Goal: Task Accomplishment & Management: Use online tool/utility

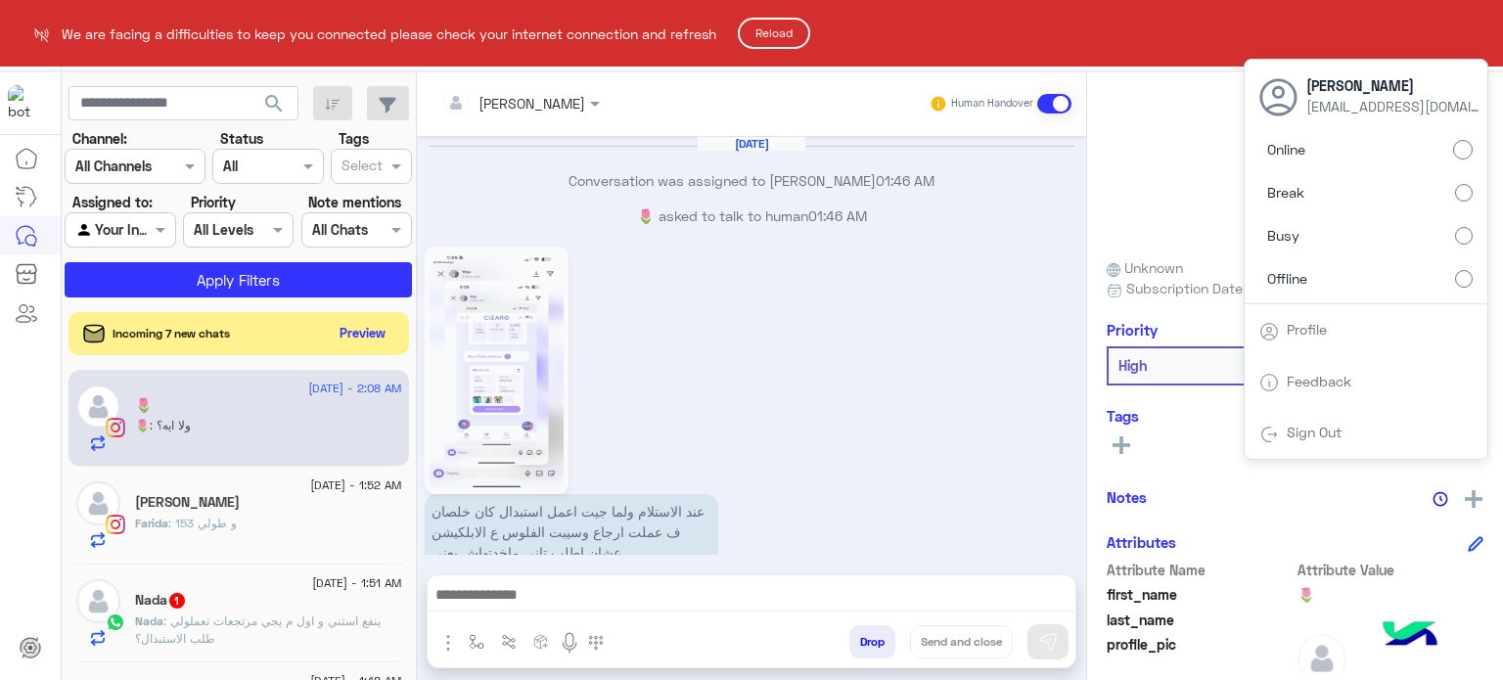
scroll to position [526, 0]
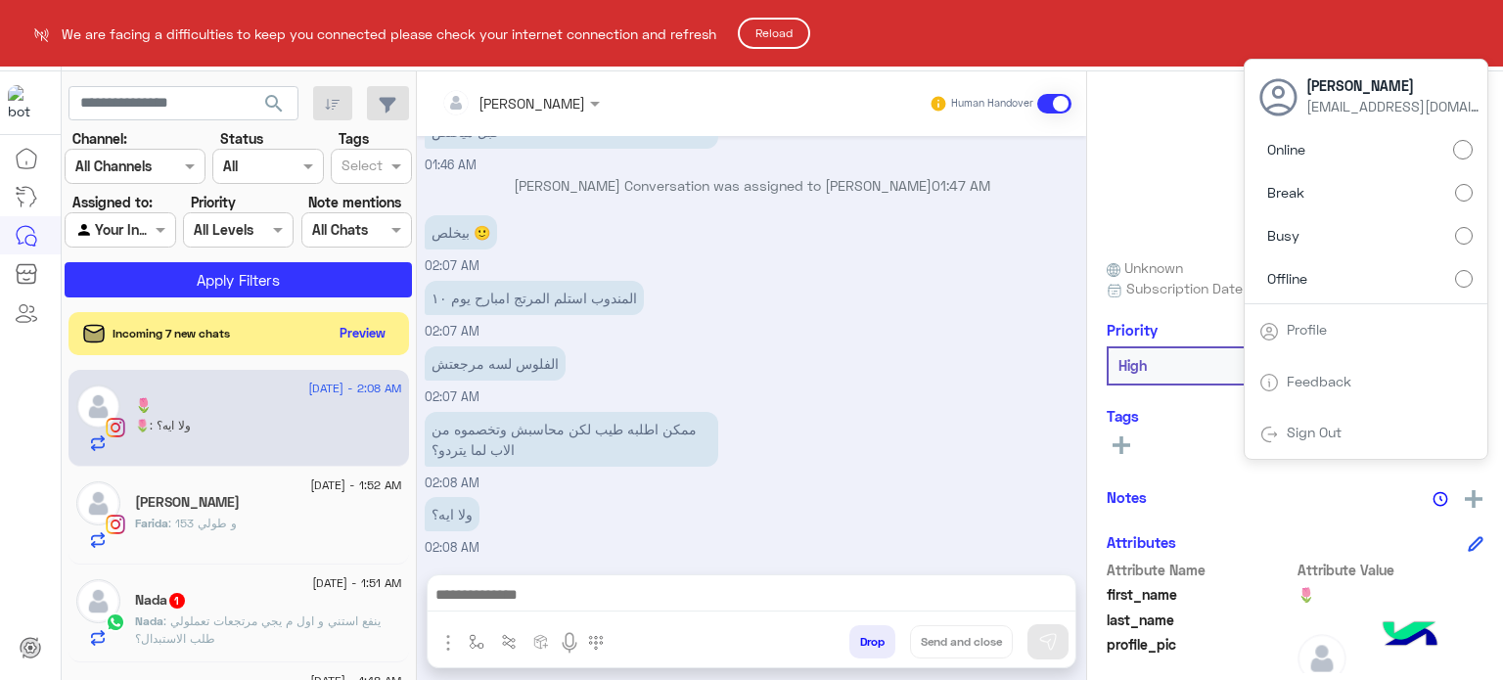
click at [786, 59] on html "We are facing a difficulties to keep you connected please check your internet c…" at bounding box center [751, 340] width 1503 height 680
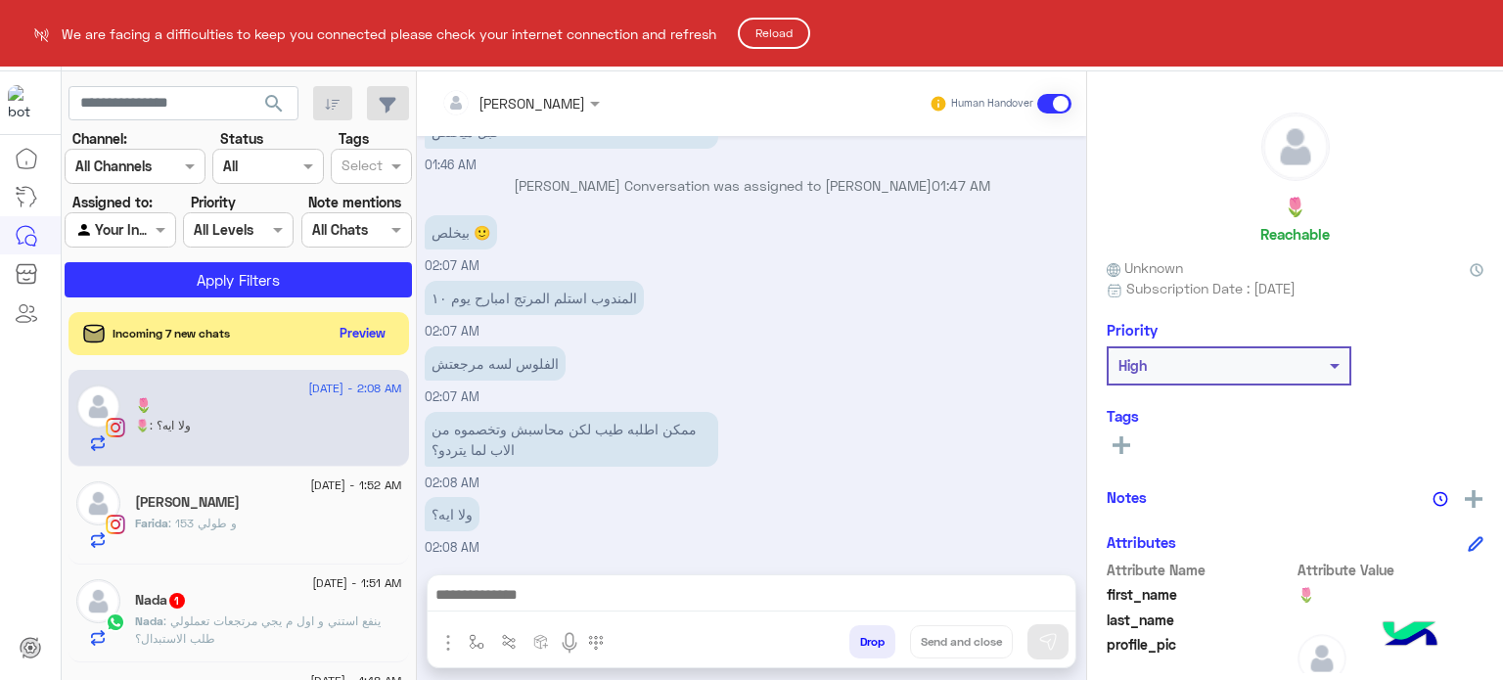
click at [784, 40] on button "Reload" at bounding box center [774, 33] width 72 height 31
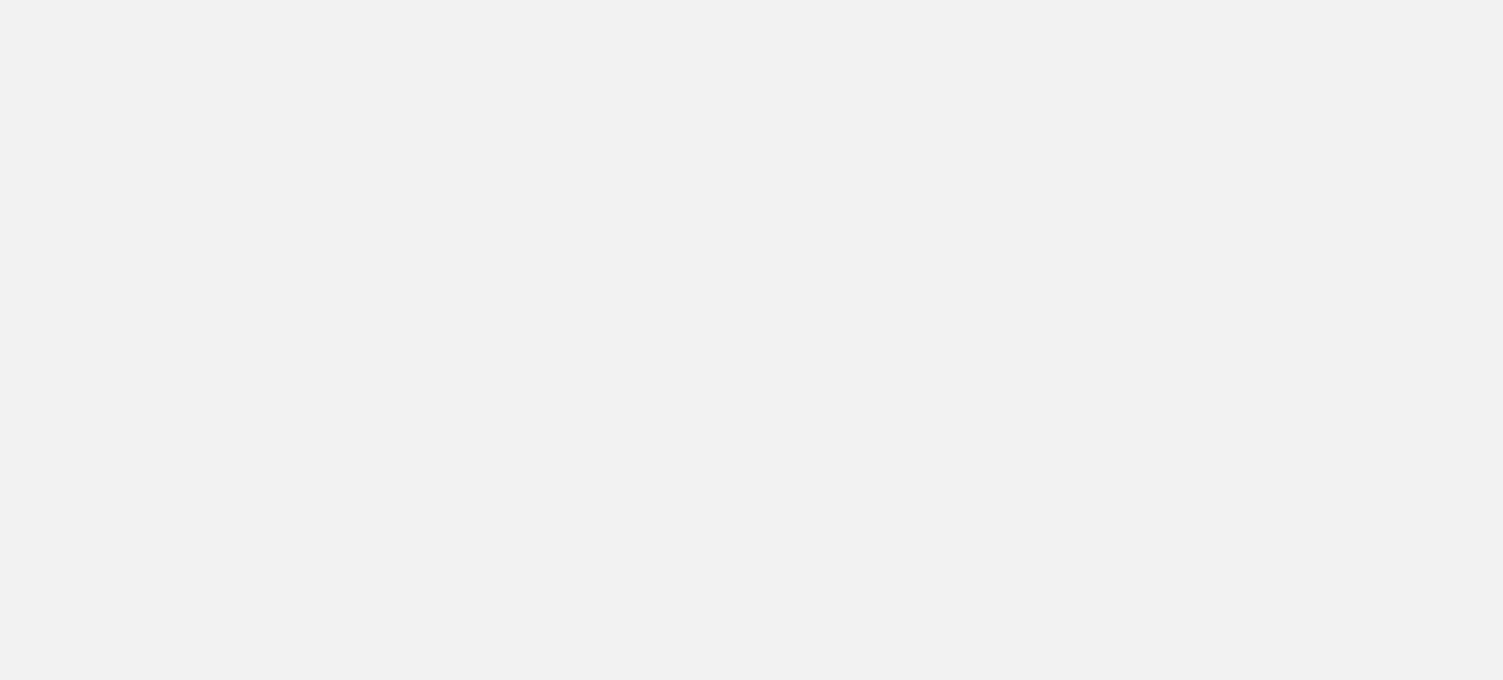
click at [784, 26] on app-root at bounding box center [751, 340] width 1503 height 680
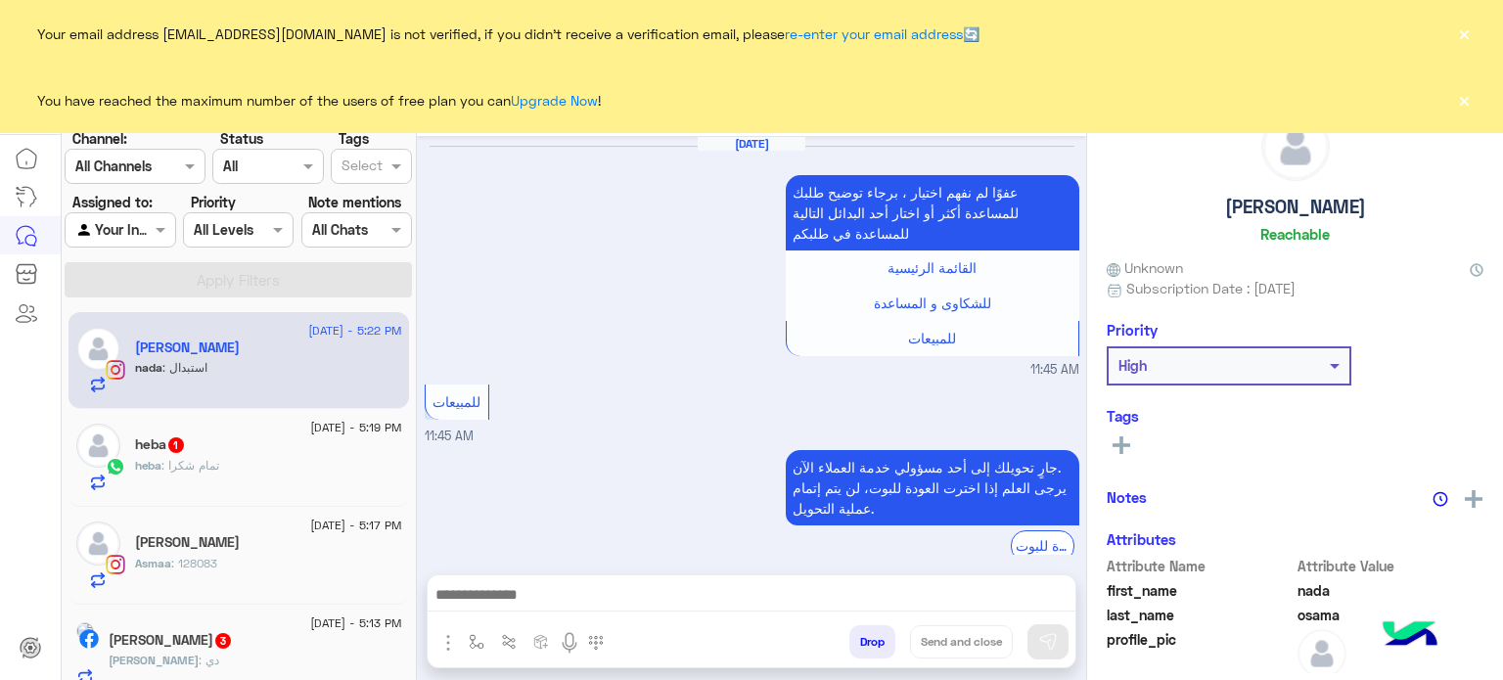
scroll to position [473, 0]
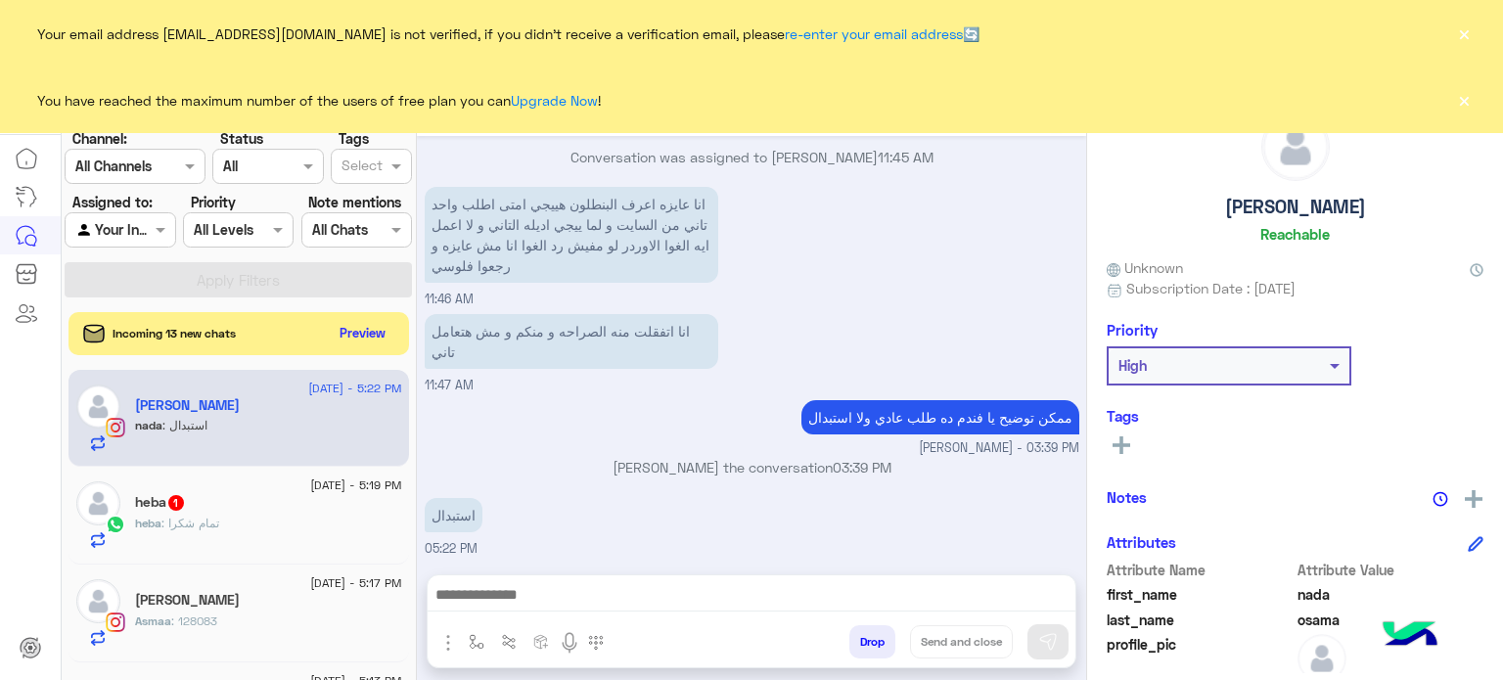
click at [1459, 37] on button "×" at bounding box center [1464, 33] width 20 height 20
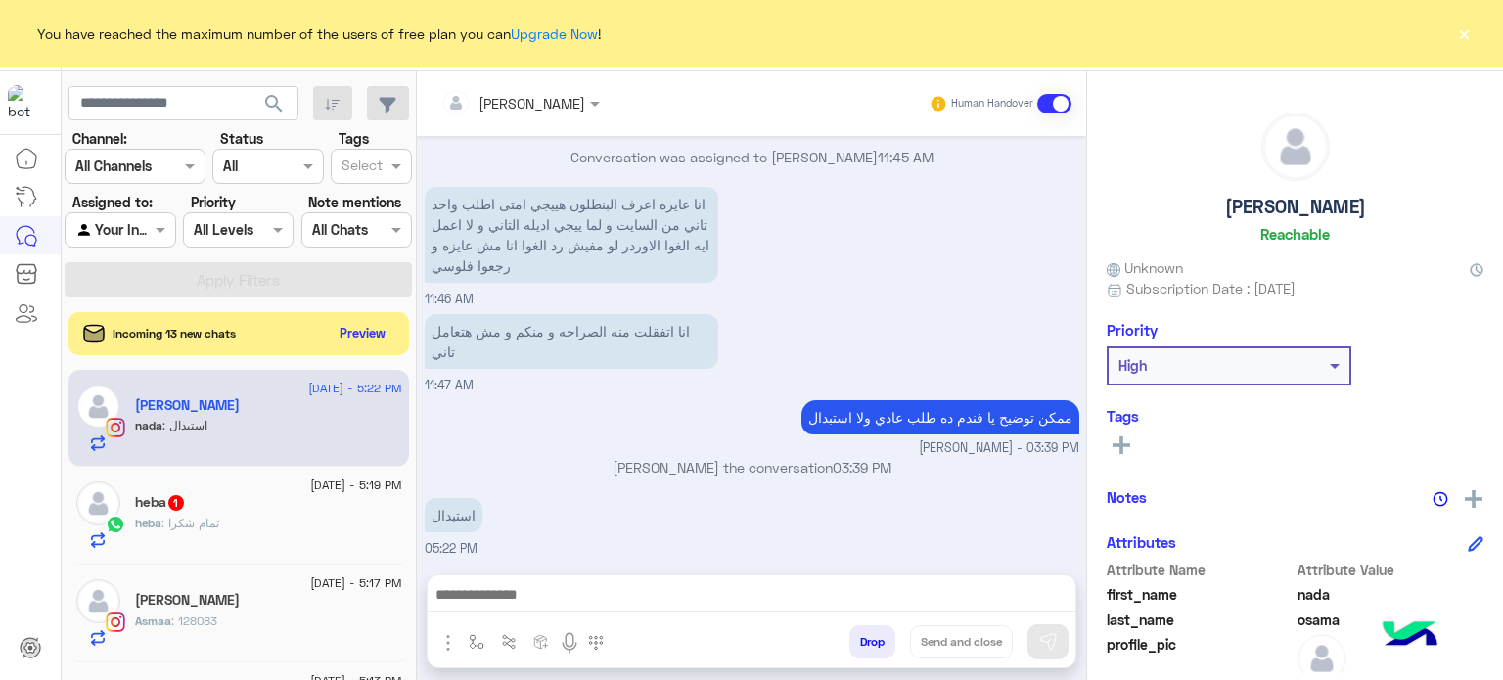
click at [1463, 38] on button "×" at bounding box center [1464, 33] width 20 height 20
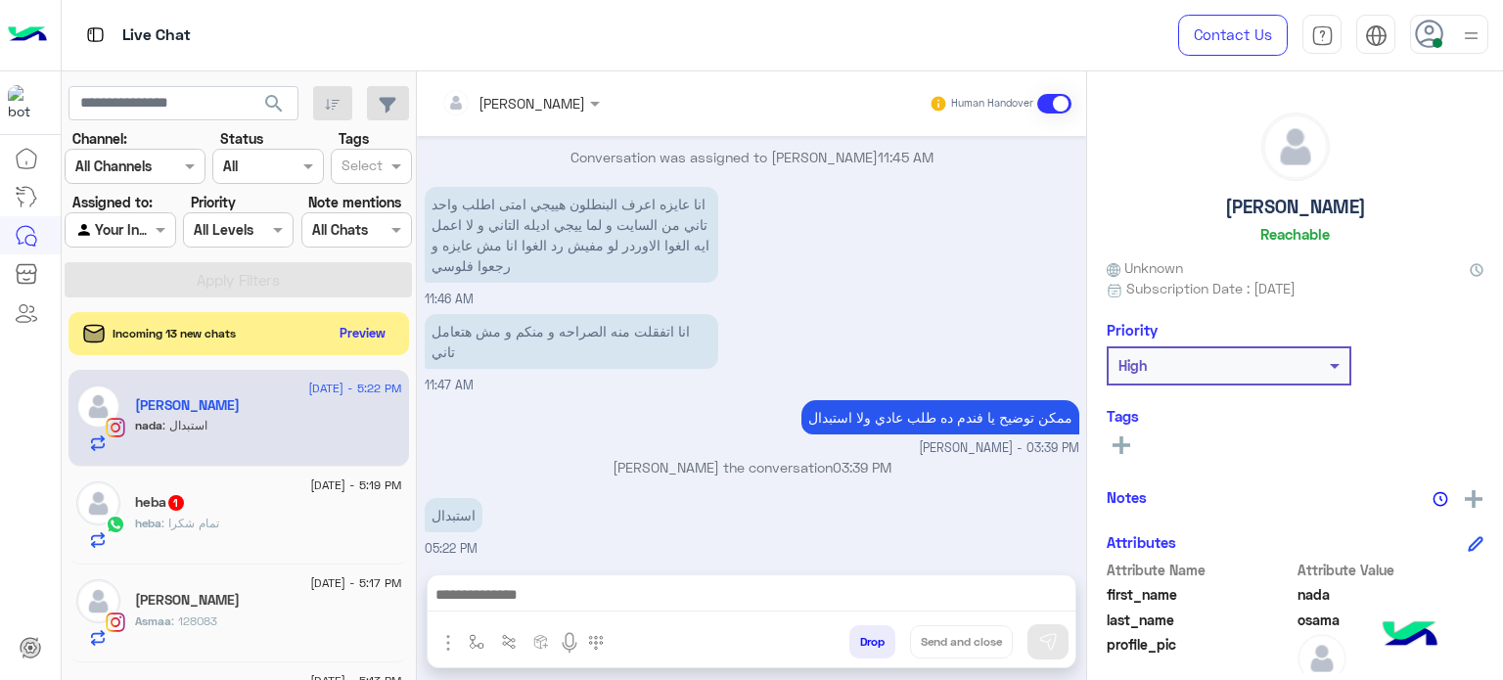
click at [1449, 35] on div at bounding box center [1449, 34] width 78 height 39
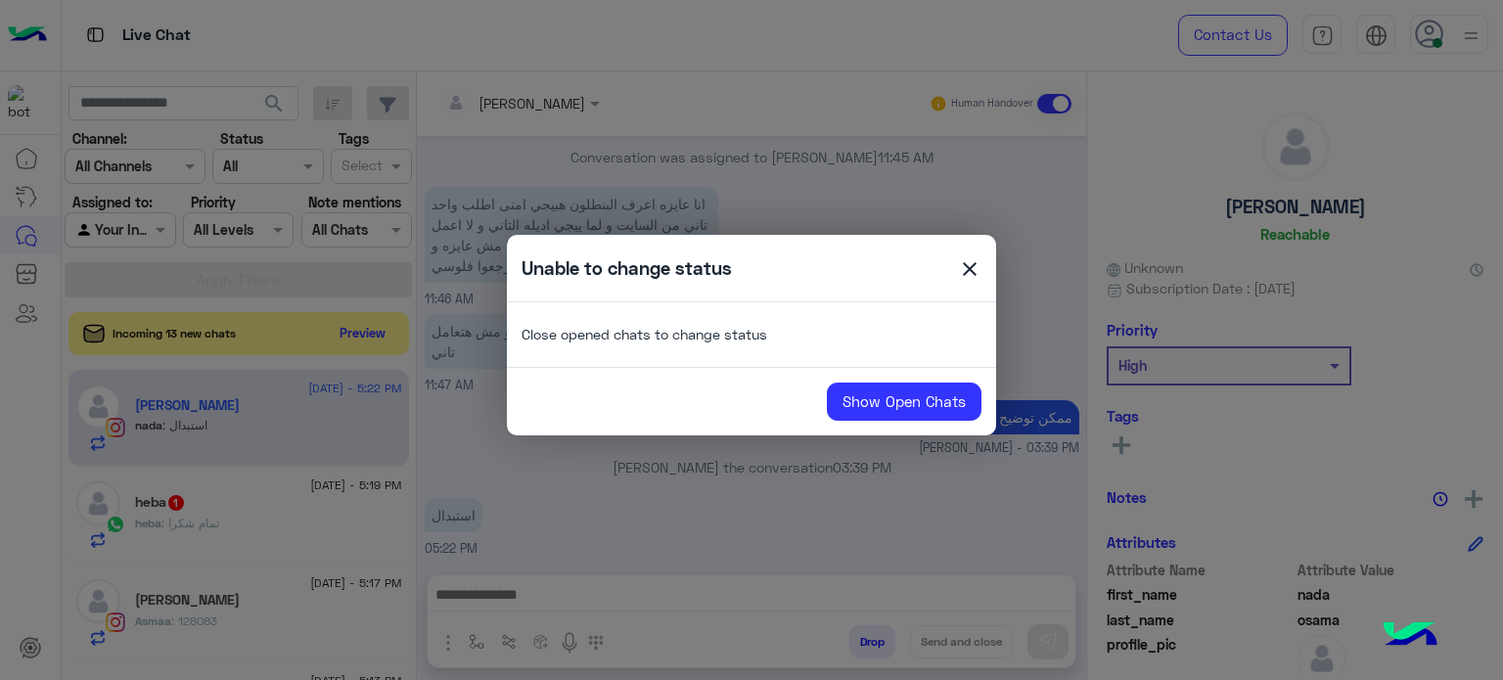
click at [979, 260] on span "close" at bounding box center [969, 271] width 23 height 29
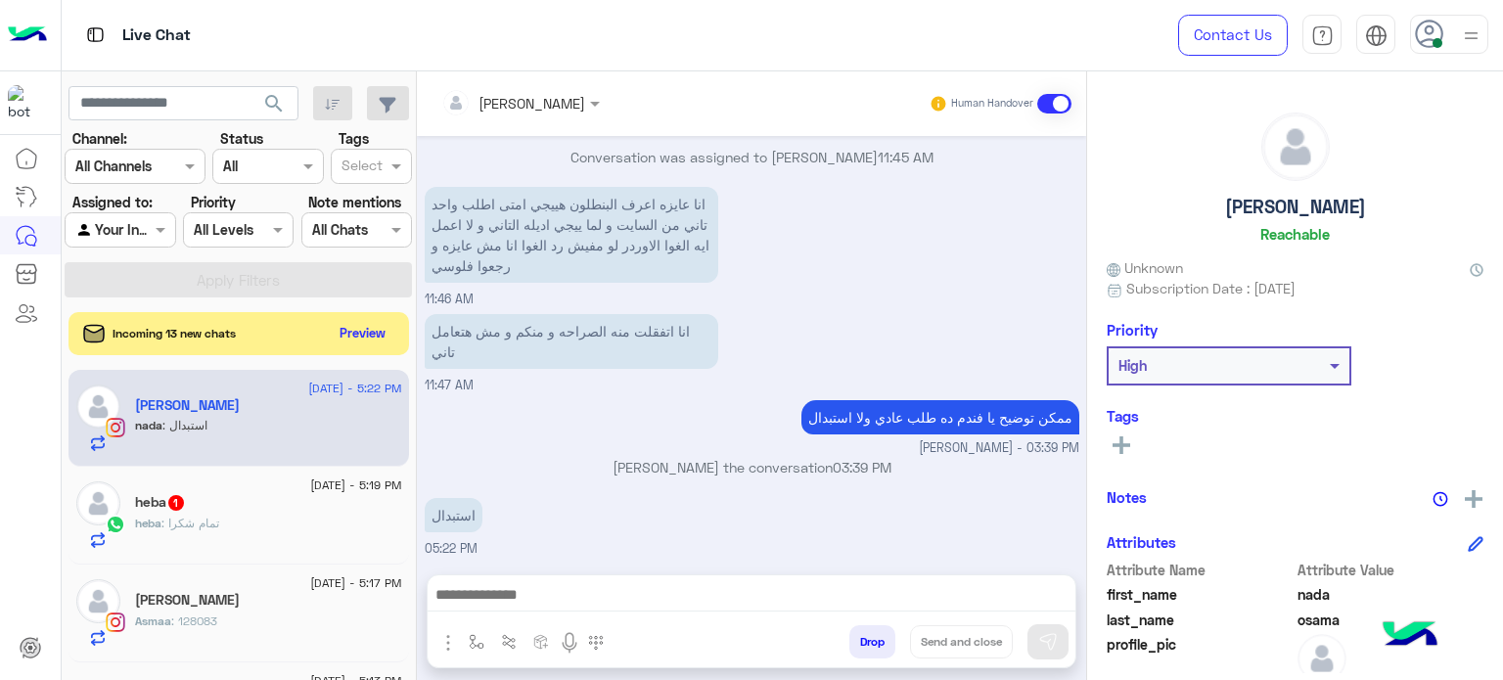
click at [1429, 51] on div at bounding box center [1449, 34] width 78 height 39
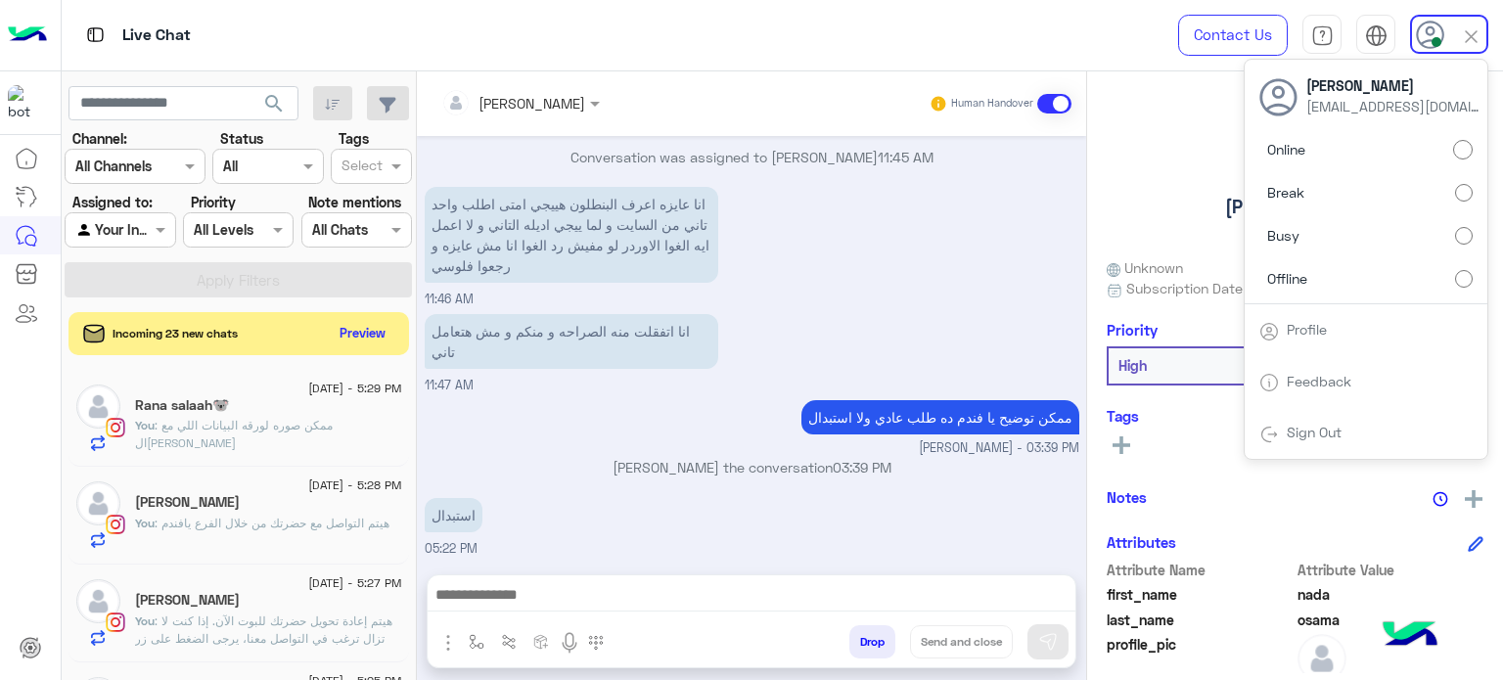
scroll to position [510, 0]
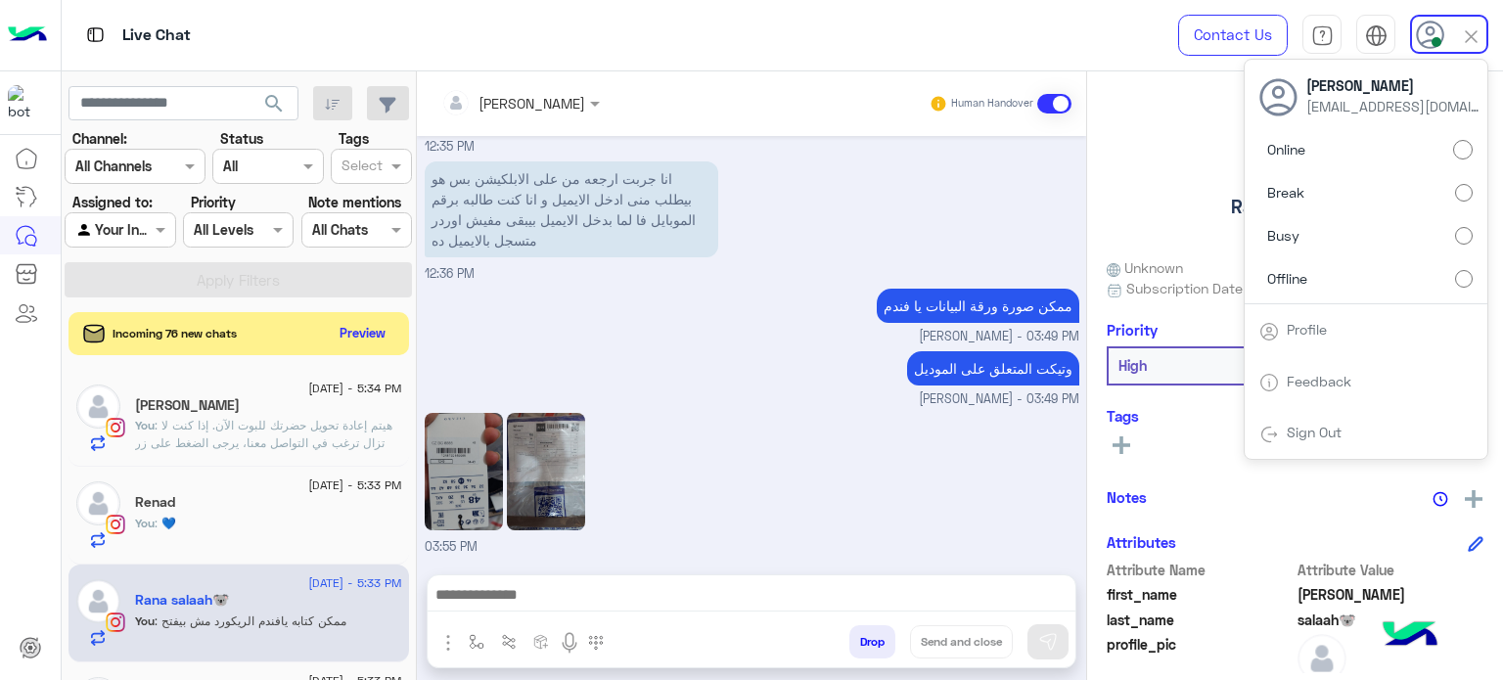
scroll to position [407, 0]
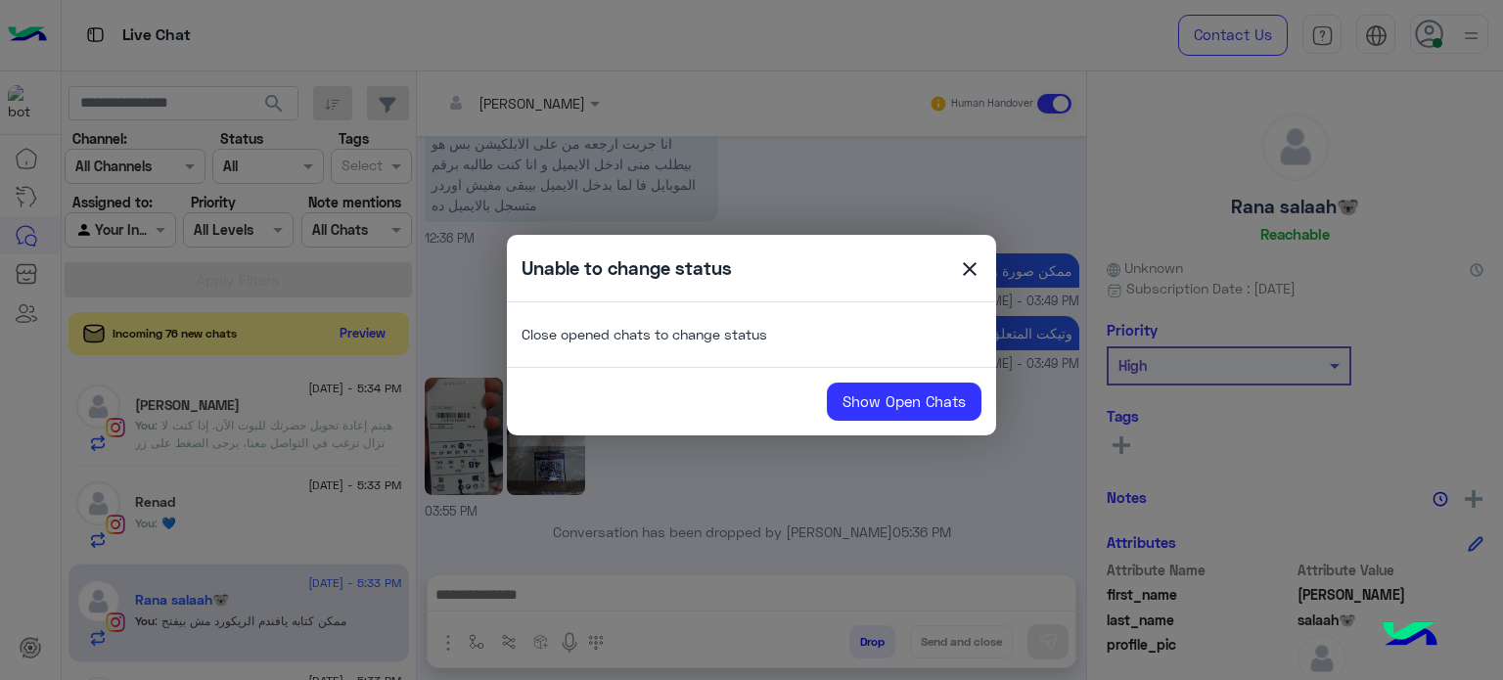
click at [972, 269] on span "close" at bounding box center [969, 271] width 23 height 29
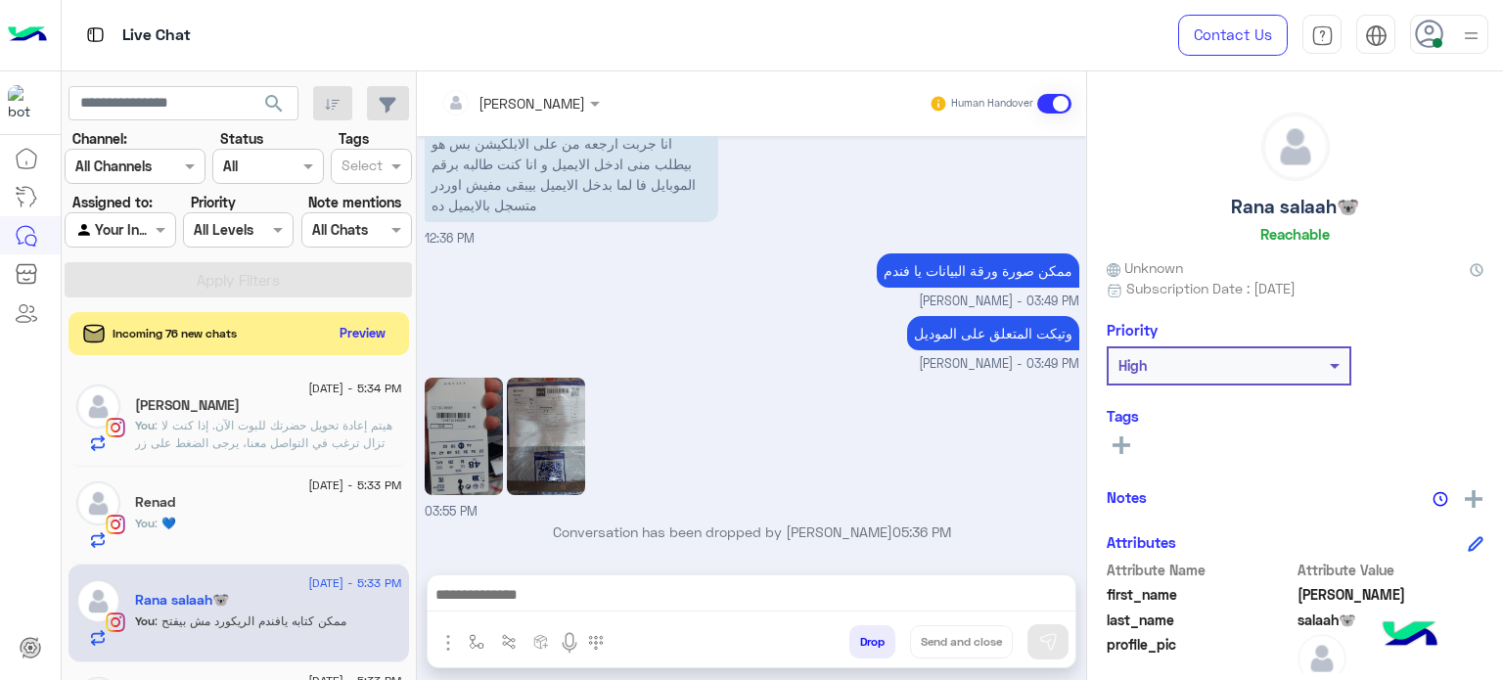
click at [1426, 39] on use at bounding box center [1429, 34] width 28 height 28
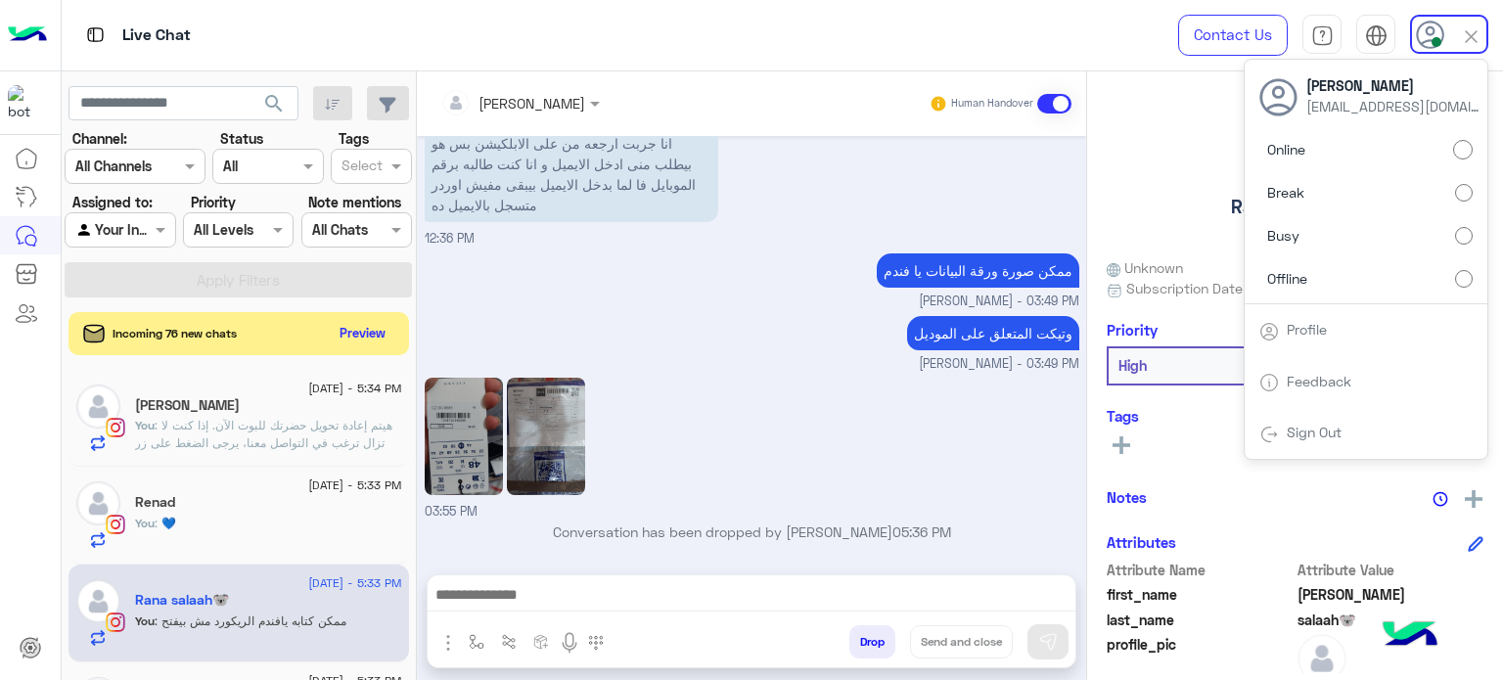
click at [1464, 291] on label "Offline" at bounding box center [1365, 277] width 213 height 35
click at [1470, 43] on img at bounding box center [1471, 36] width 22 height 22
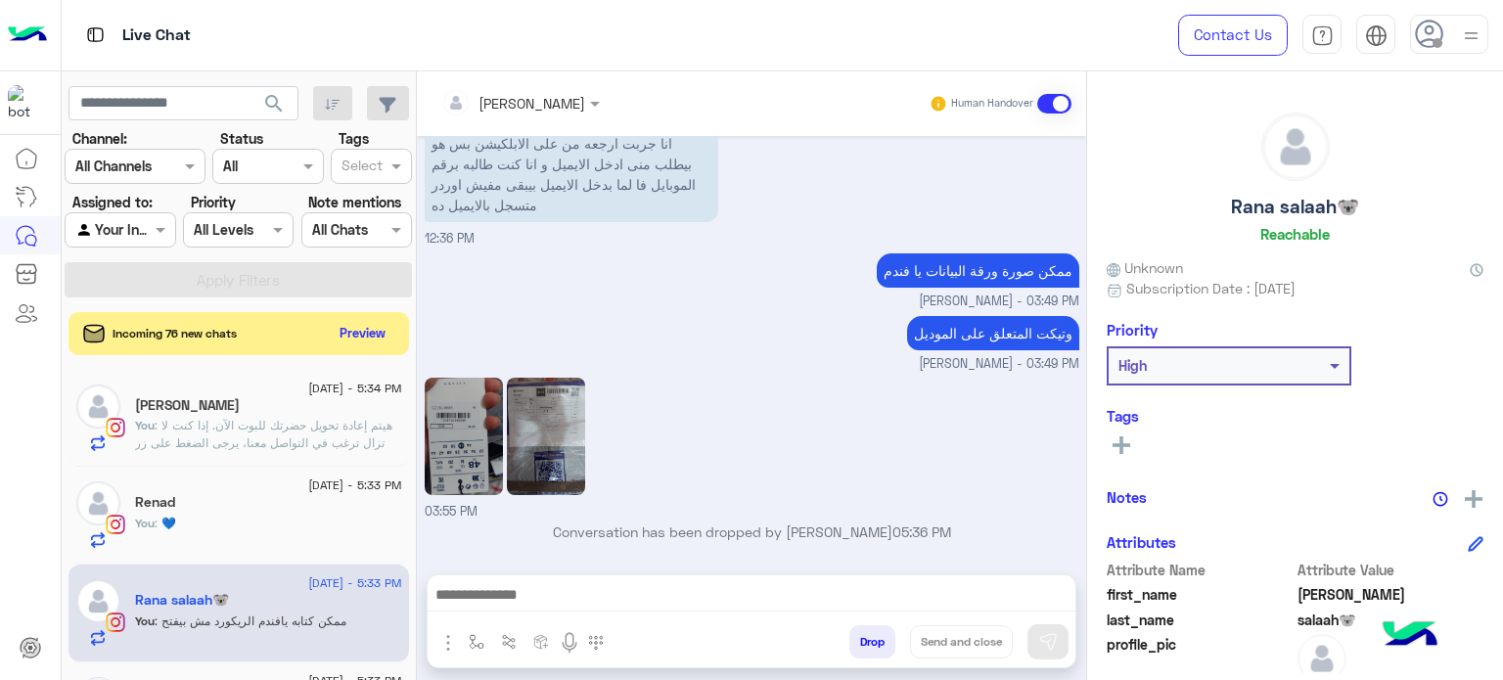
click at [583, 42] on div "Live Chat" at bounding box center [542, 35] width 961 height 70
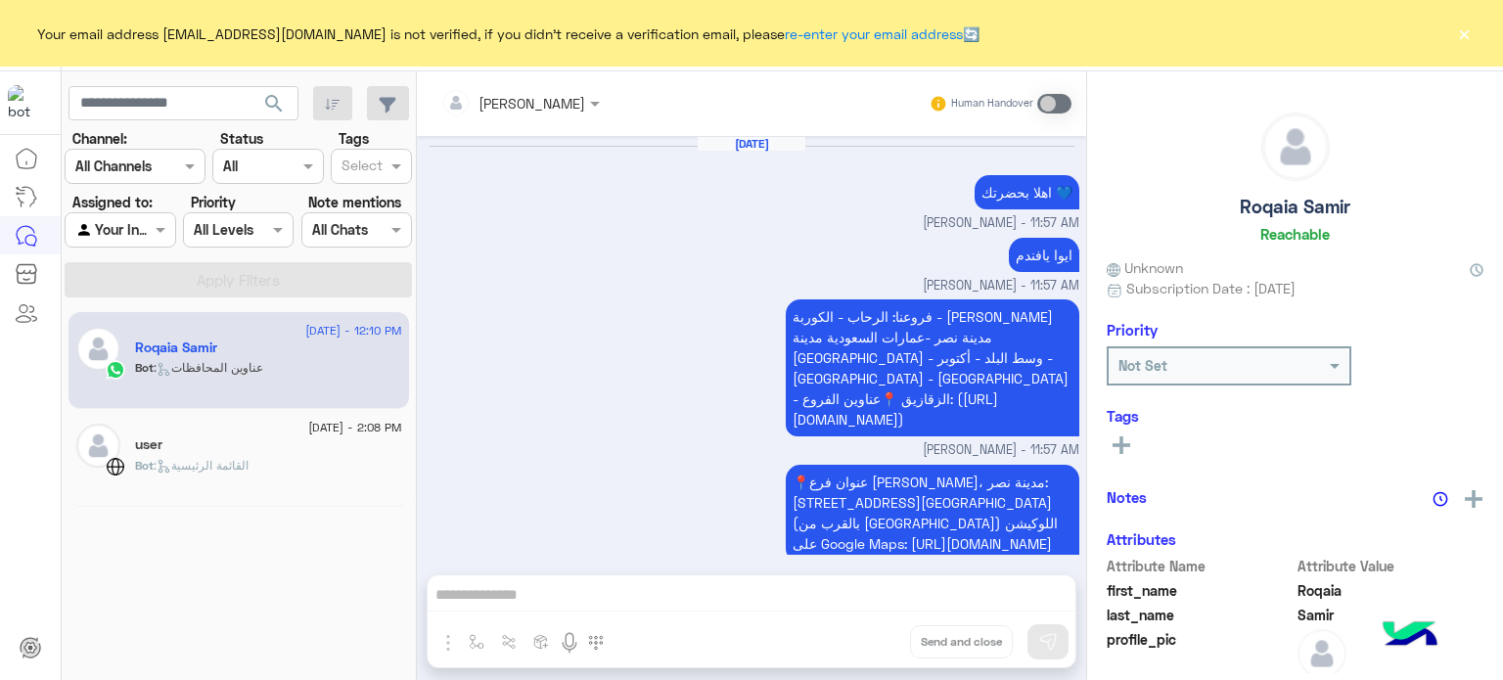
scroll to position [2075, 0]
